Goal: Information Seeking & Learning: Check status

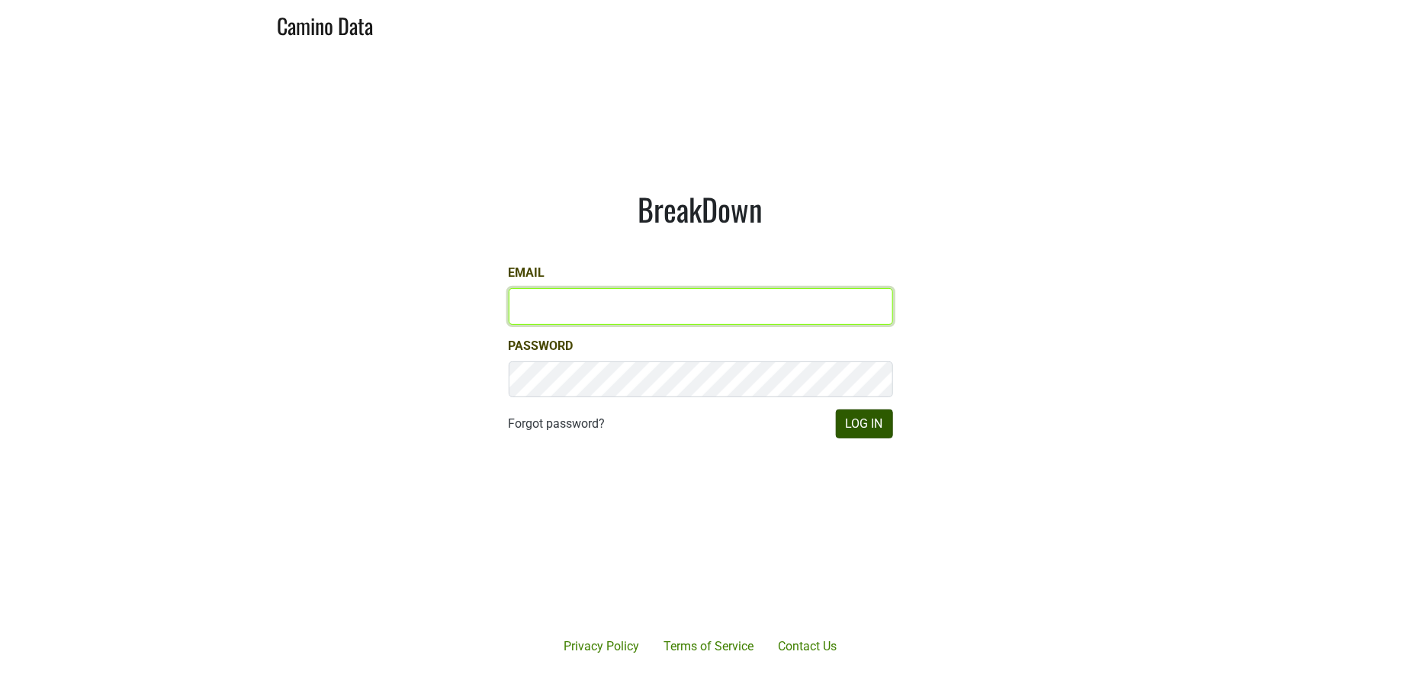
type input "[PERSON_NAME][EMAIL_ADDRESS][DOMAIN_NAME]"
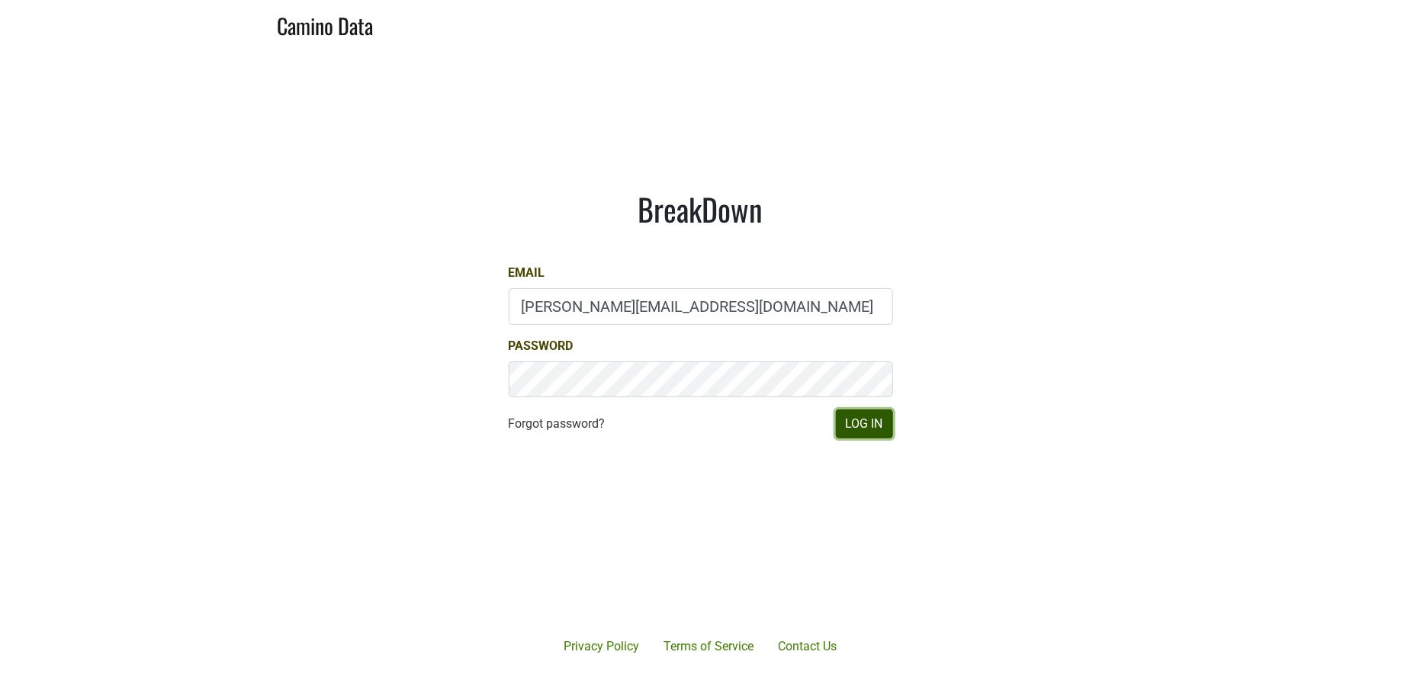
click at [870, 426] on button "Log In" at bounding box center [864, 424] width 57 height 29
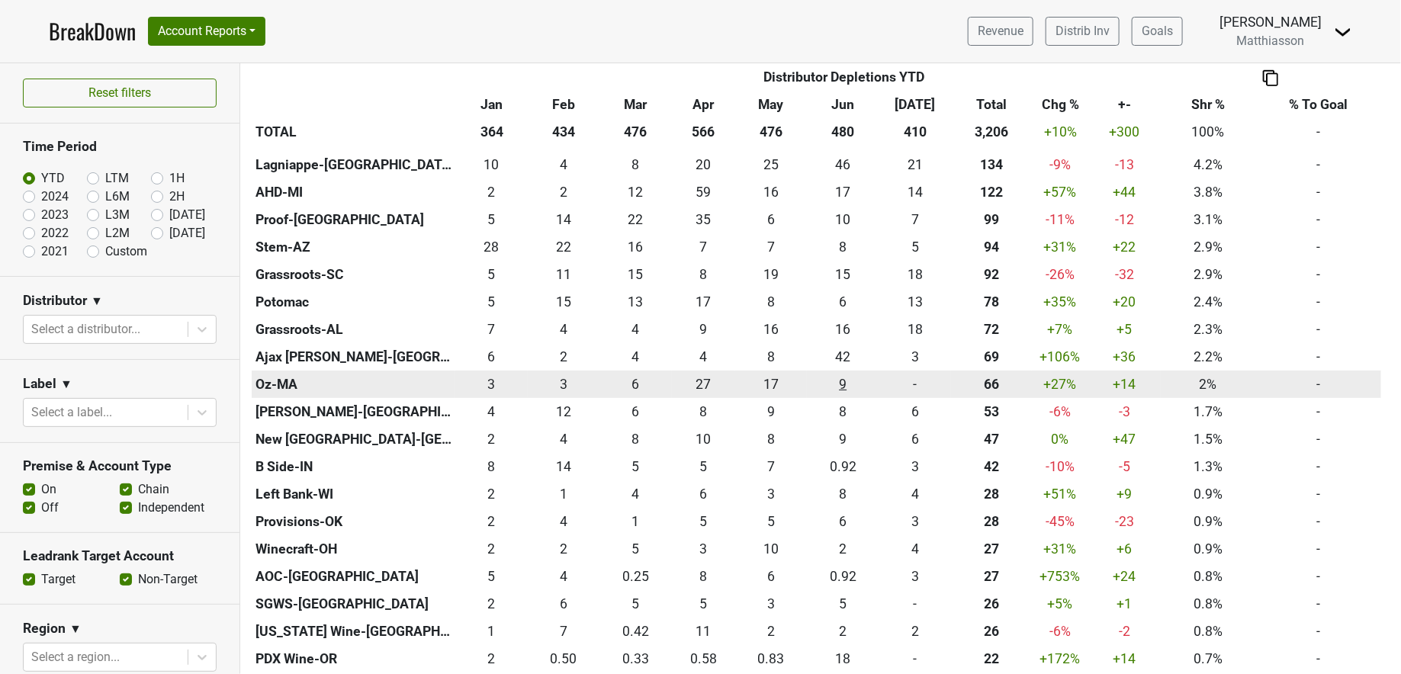
scroll to position [413, 0]
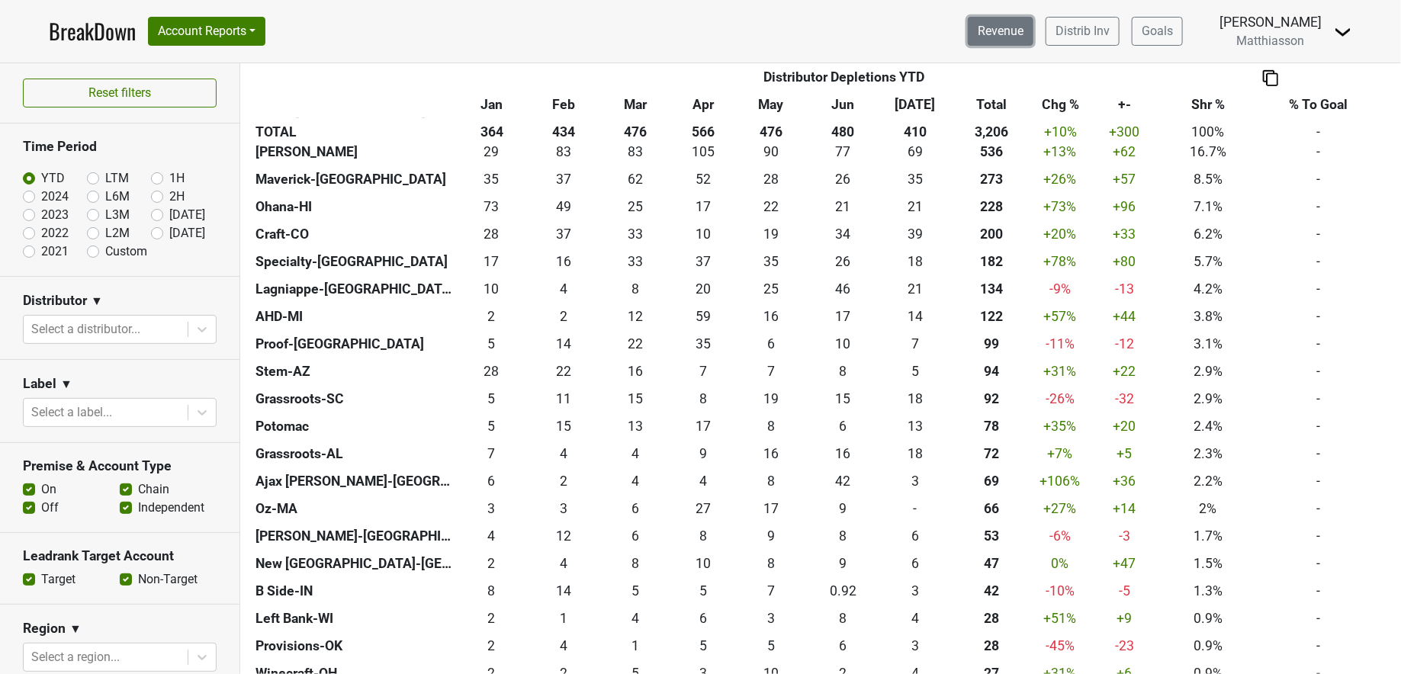
click at [1013, 32] on link "Revenue" at bounding box center [1001, 31] width 66 height 29
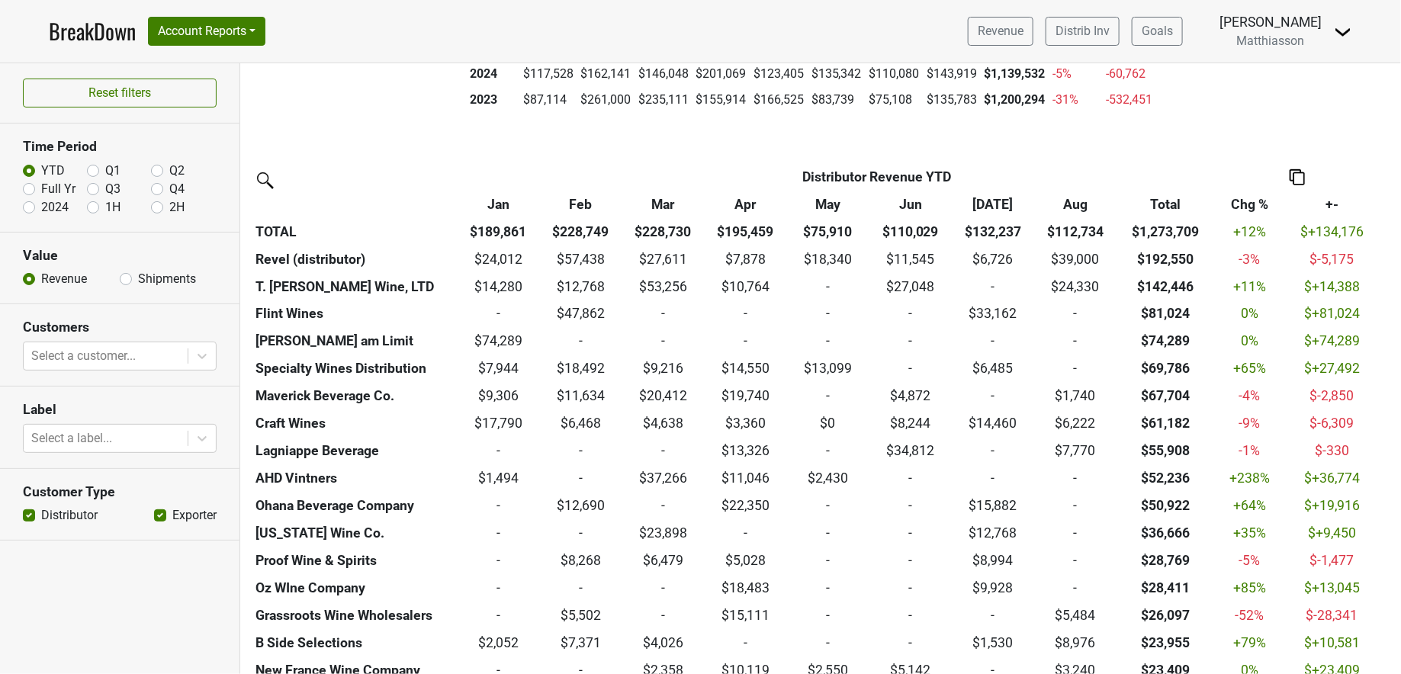
scroll to position [410, 0]
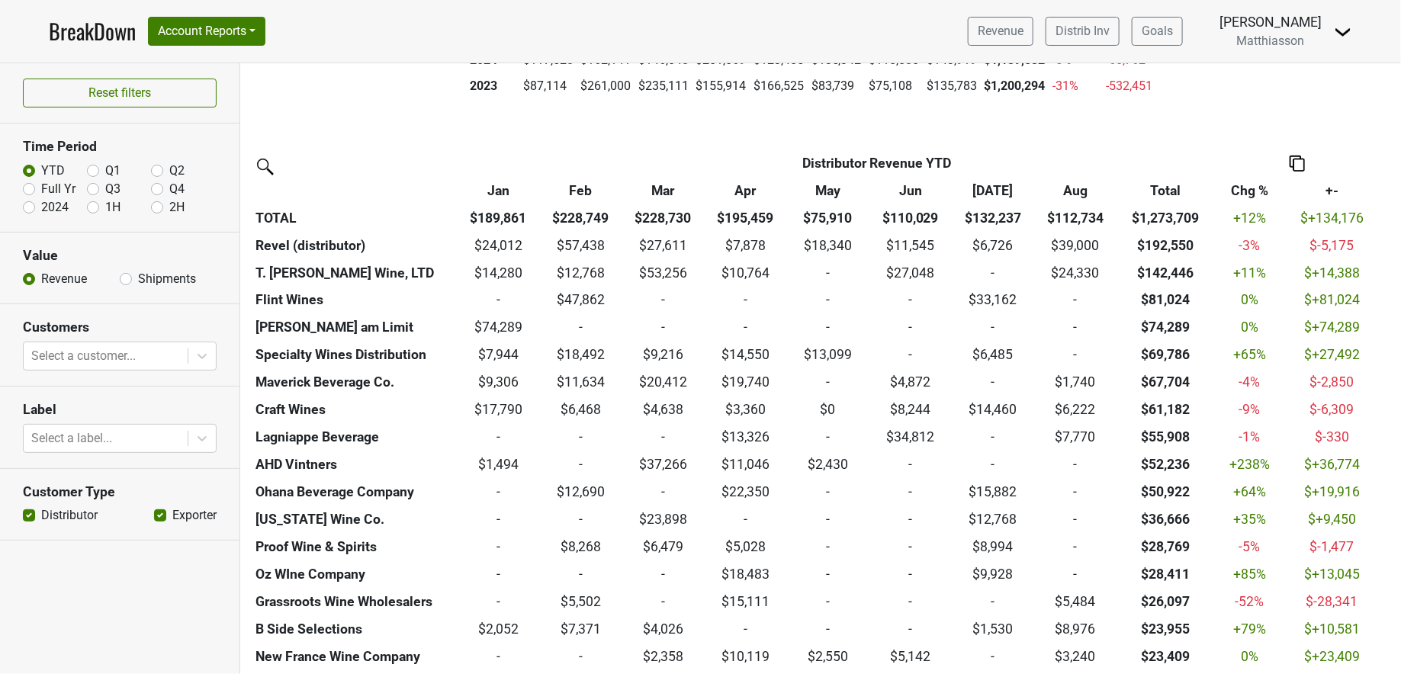
click at [1252, 184] on th "Chg %" at bounding box center [1250, 190] width 70 height 27
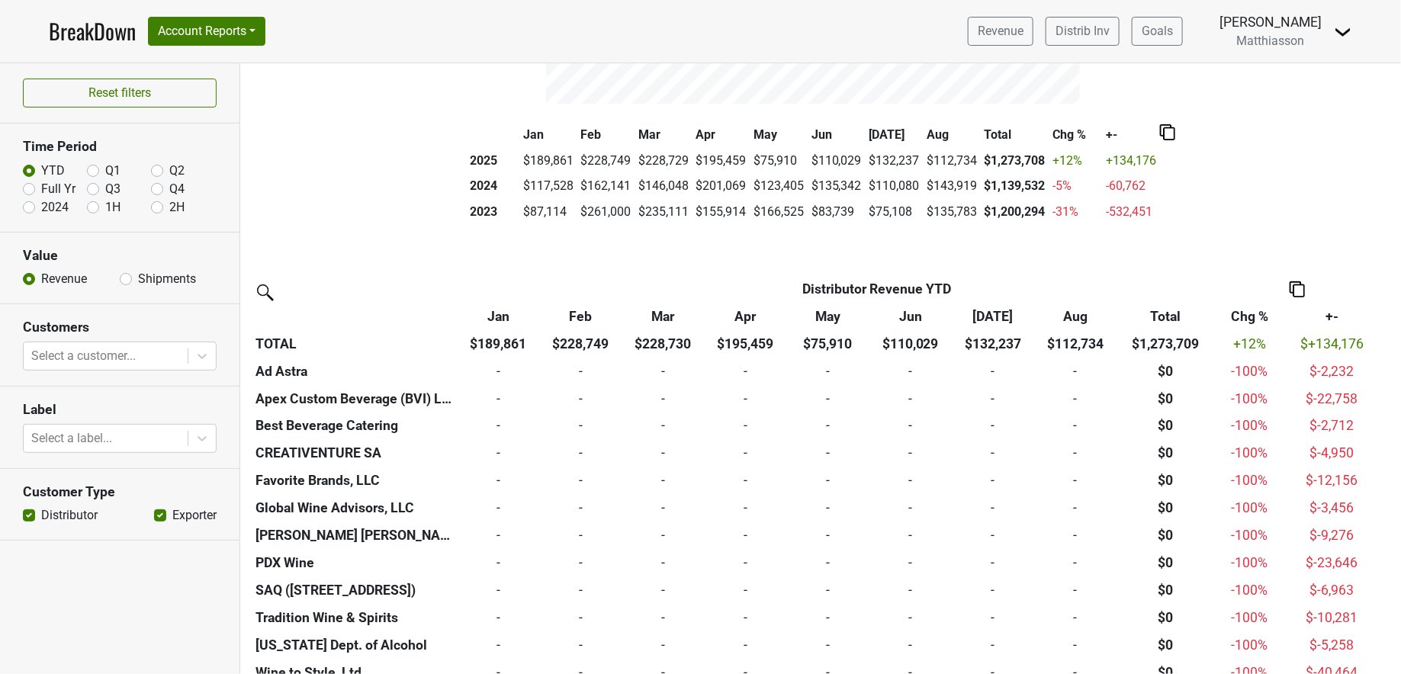
scroll to position [212, 0]
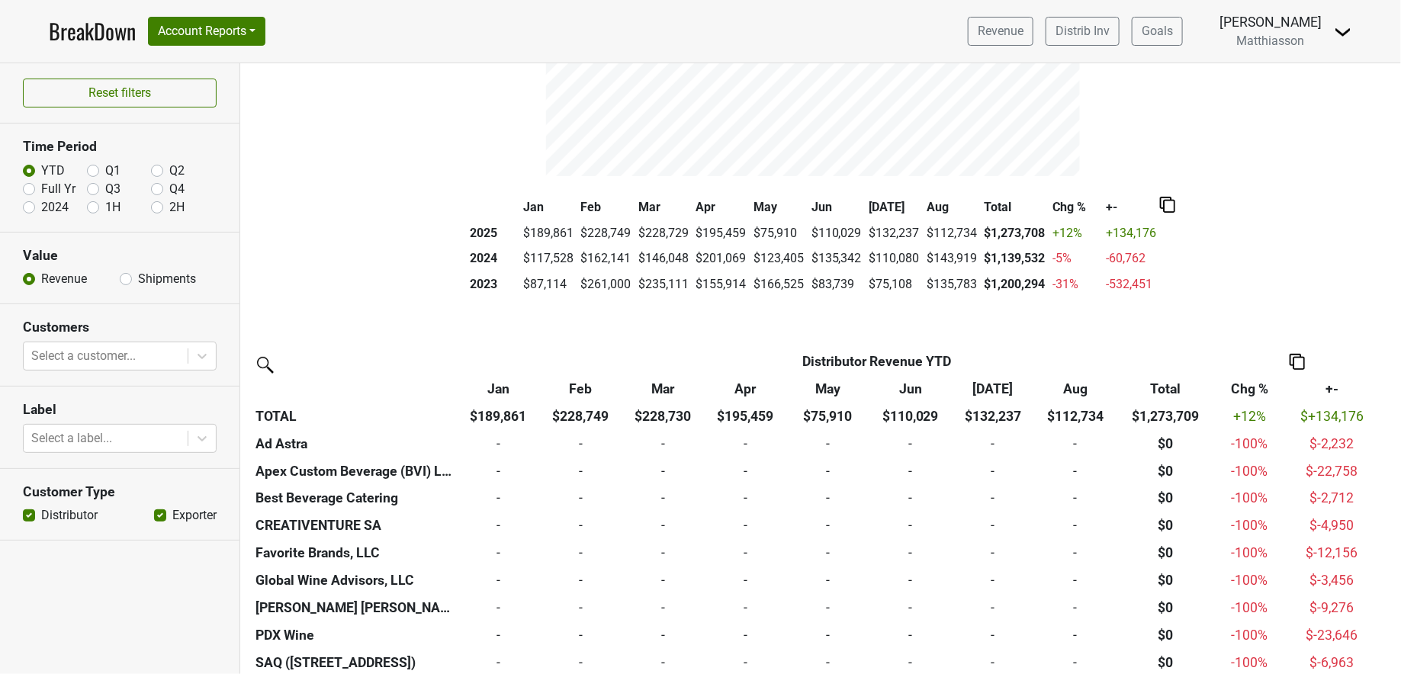
click at [1324, 413] on span "$+134,176" at bounding box center [1332, 416] width 63 height 15
click at [1330, 389] on th "+-" at bounding box center [1332, 388] width 95 height 27
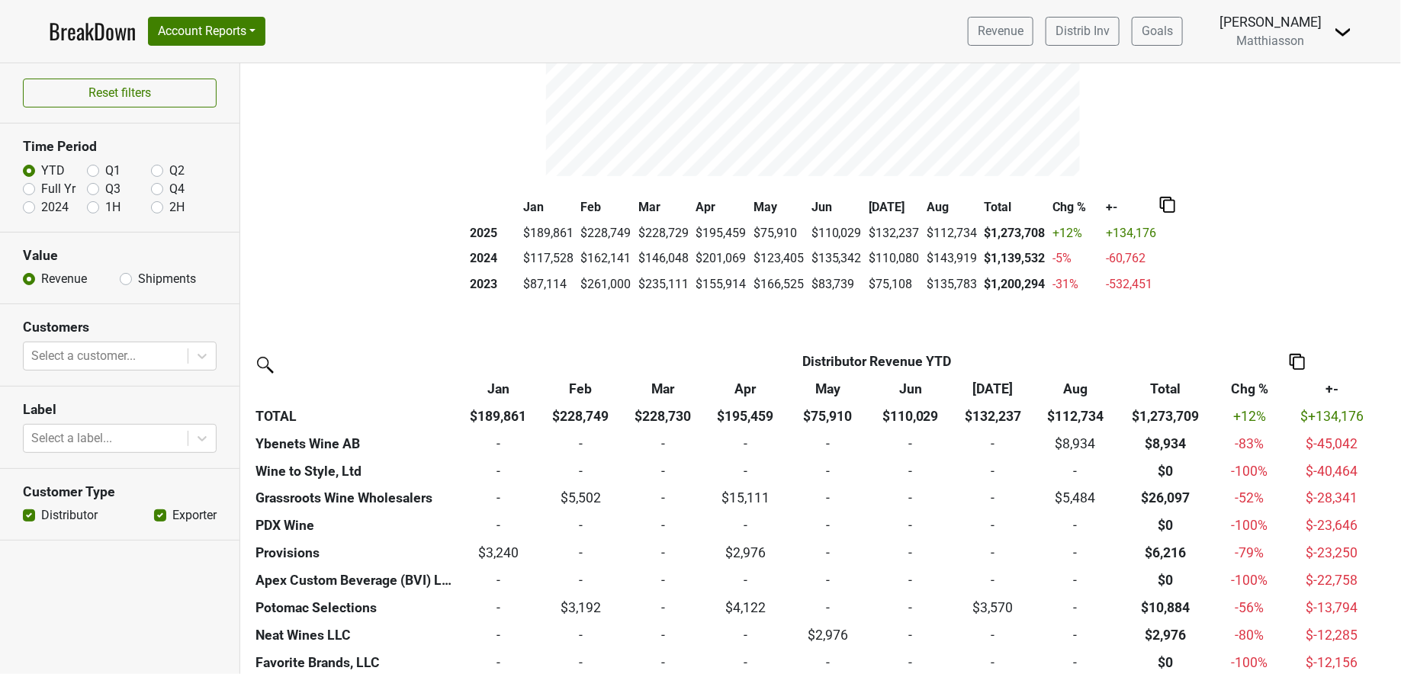
click at [1253, 386] on th "Chg %" at bounding box center [1250, 388] width 70 height 27
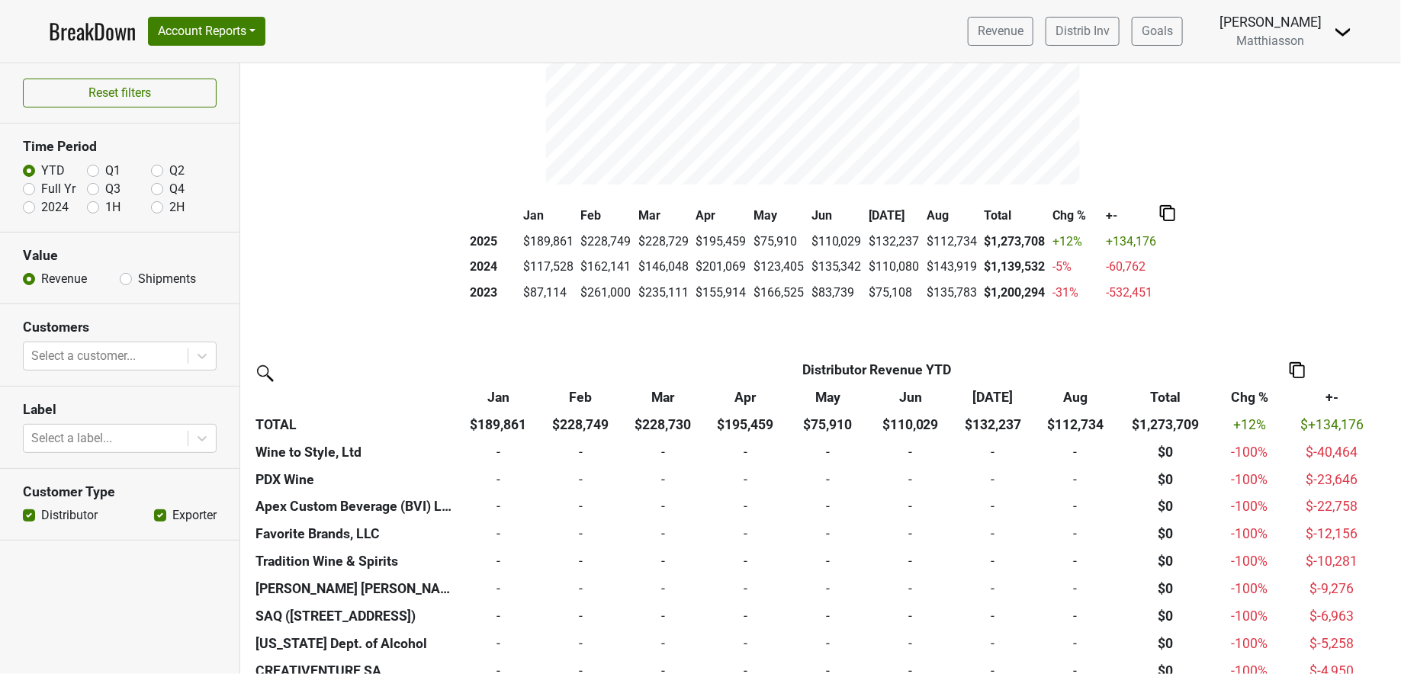
scroll to position [224, 0]
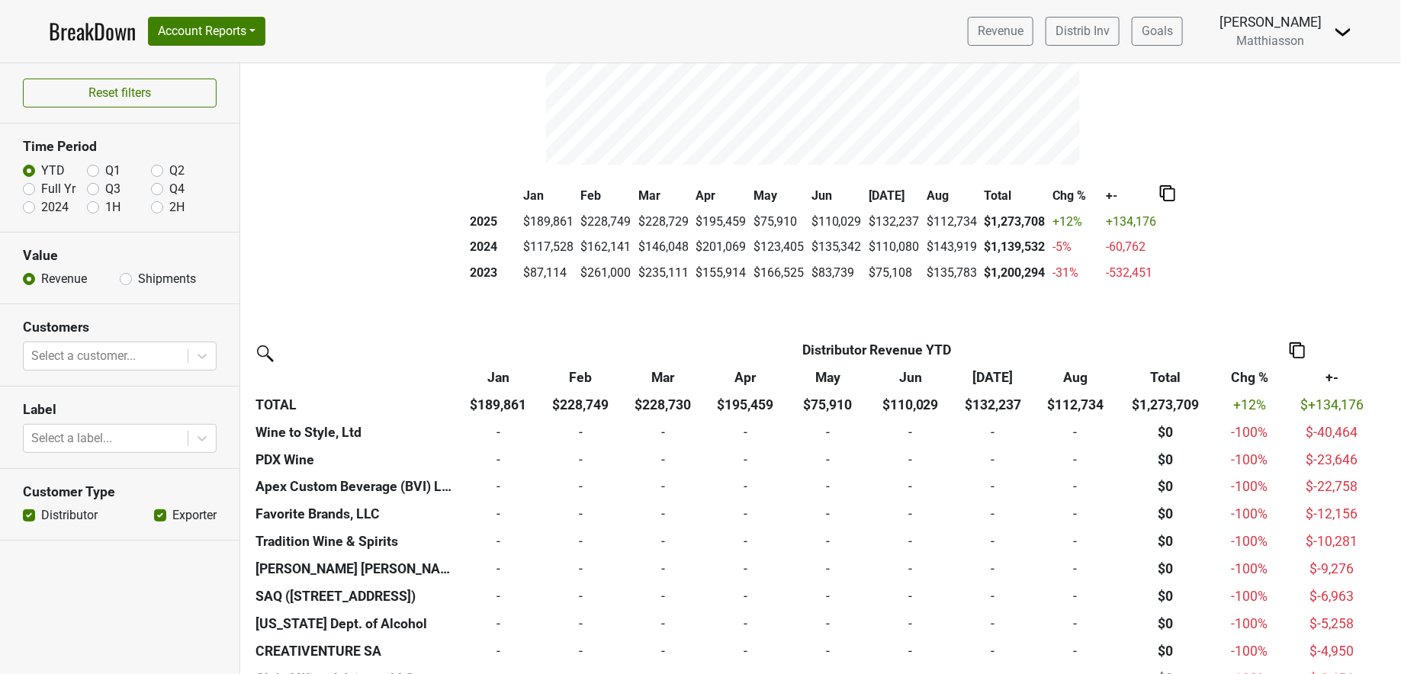
click at [1329, 375] on th "+-" at bounding box center [1332, 377] width 95 height 27
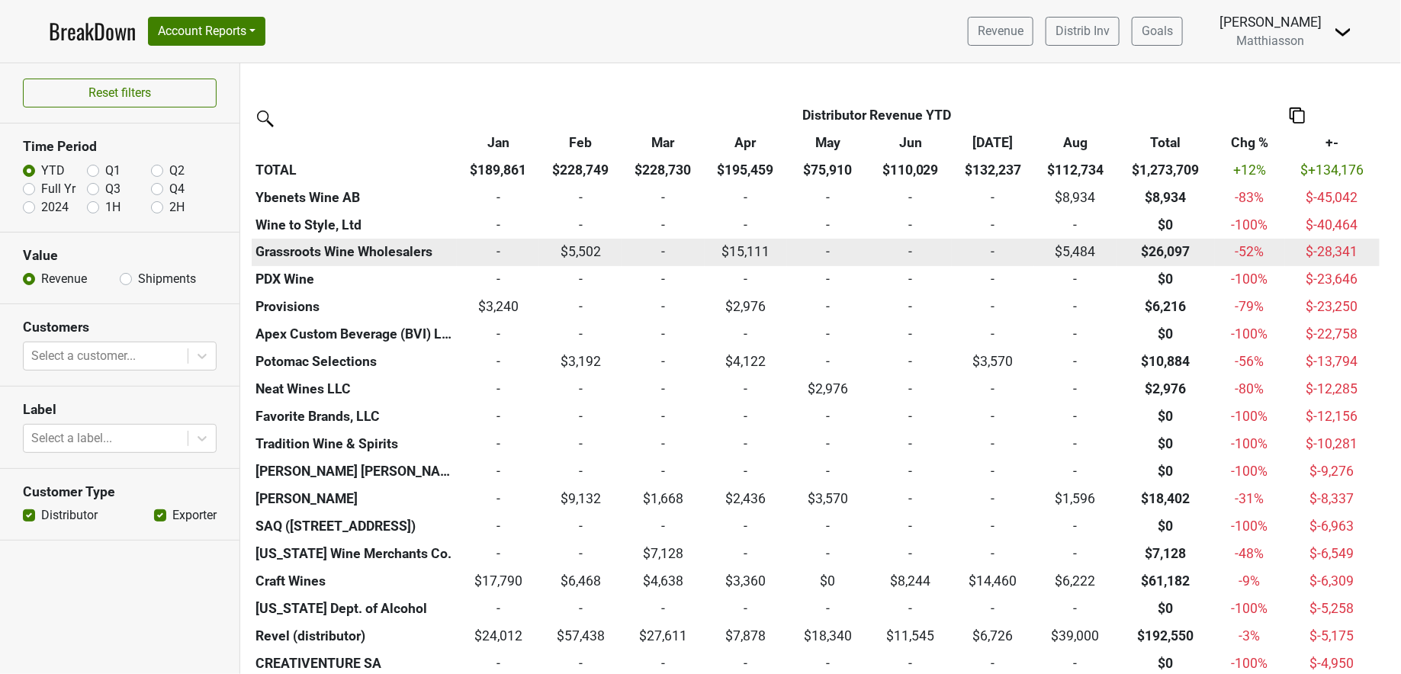
scroll to position [447, 0]
